Goal: Find specific page/section: Find specific page/section

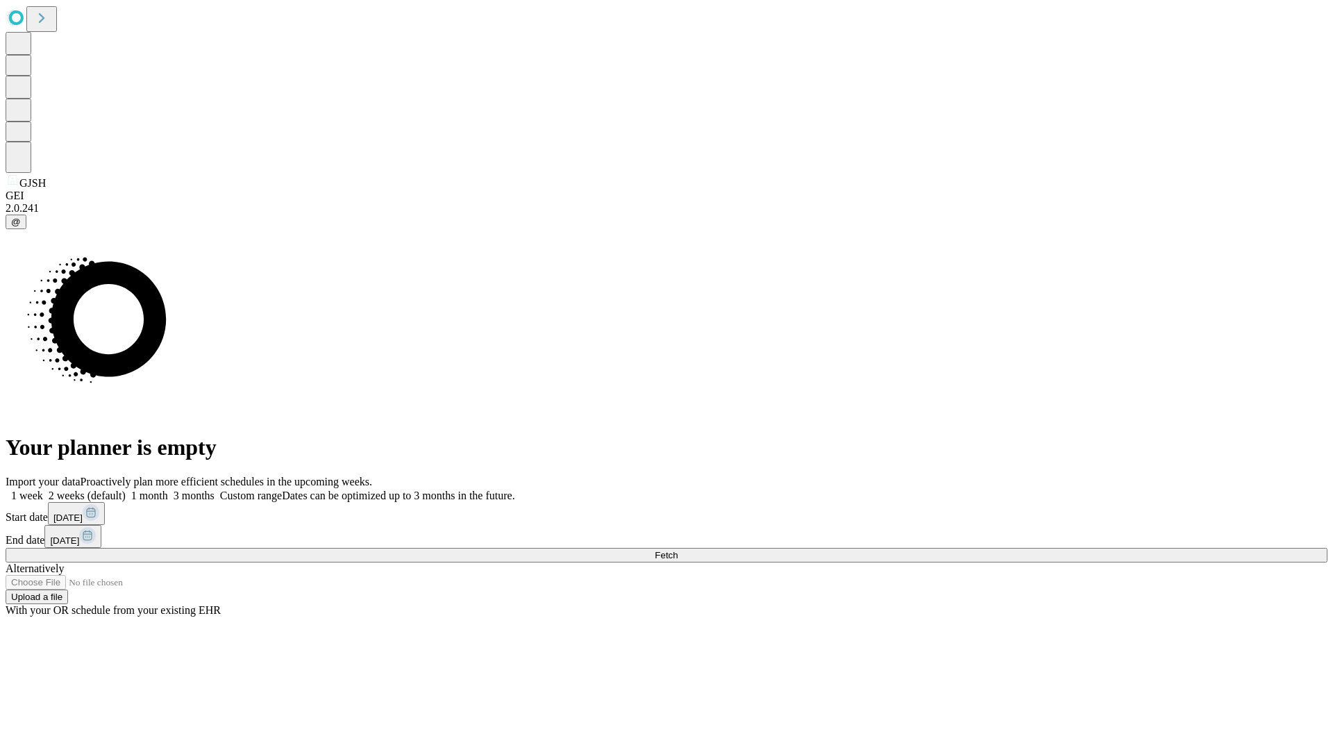
click at [677, 550] on span "Fetch" at bounding box center [666, 555] width 23 height 10
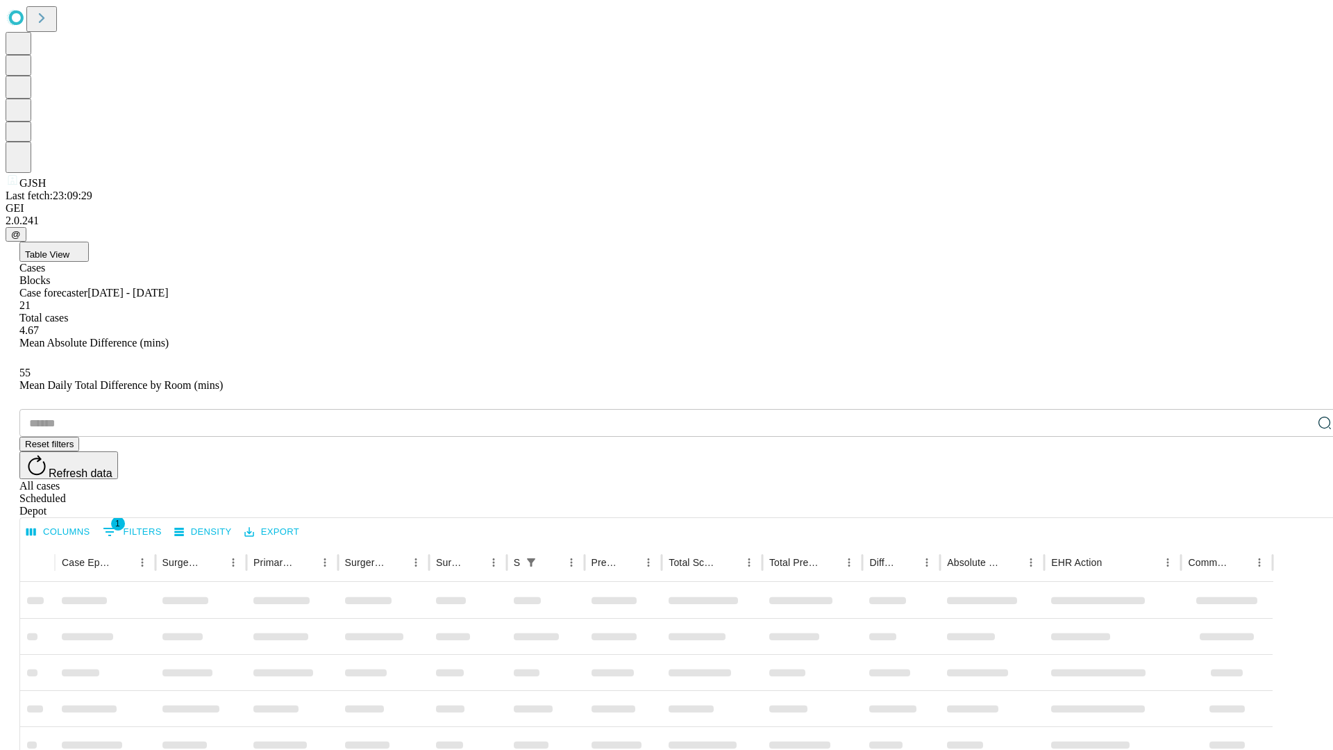
click at [1297, 505] on div "Depot" at bounding box center [680, 511] width 1322 height 12
